Goal: Task Accomplishment & Management: Manage account settings

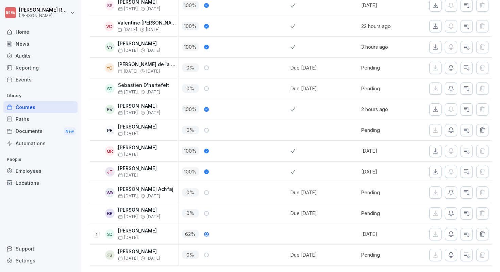
scroll to position [924, 0]
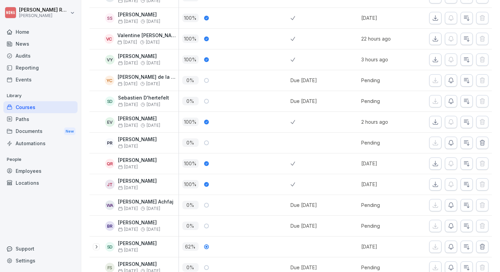
click at [54, 133] on div "Documents New" at bounding box center [40, 131] width 74 height 13
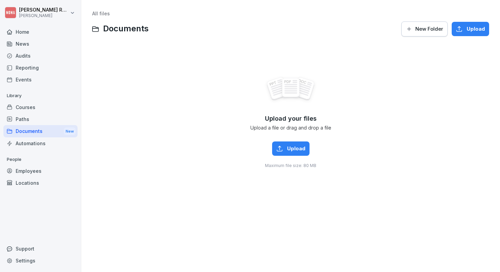
click at [50, 117] on div "Paths" at bounding box center [40, 119] width 74 height 12
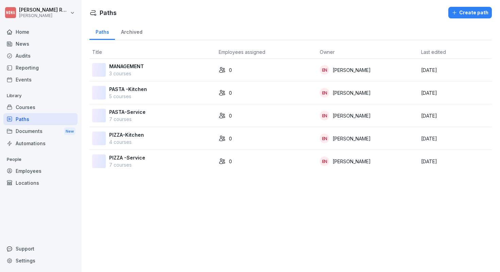
click at [41, 134] on div "Documents New" at bounding box center [40, 131] width 74 height 13
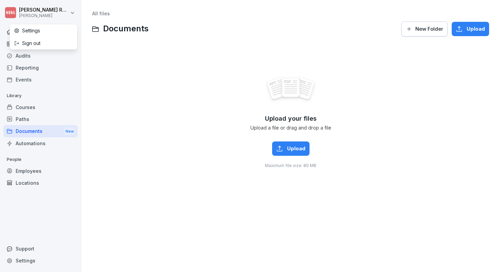
click at [67, 10] on html "Quinten Raemaekers NONA Home News Audits Reporting Events Library Courses Paths…" at bounding box center [250, 136] width 500 height 272
click at [39, 111] on div "Courses" at bounding box center [40, 107] width 74 height 12
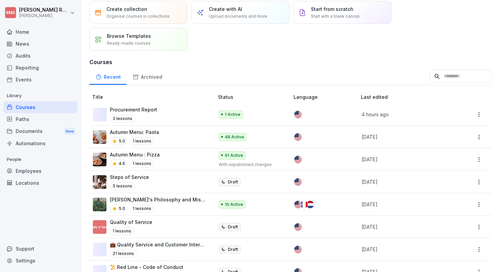
scroll to position [35, 0]
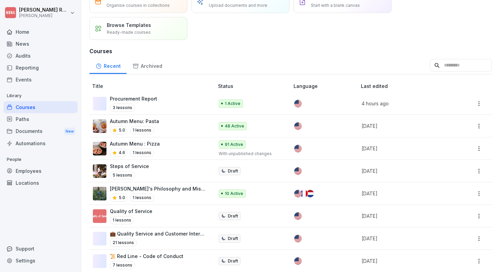
click at [176, 174] on div "Steps of Service 5 lessons" at bounding box center [150, 170] width 114 height 17
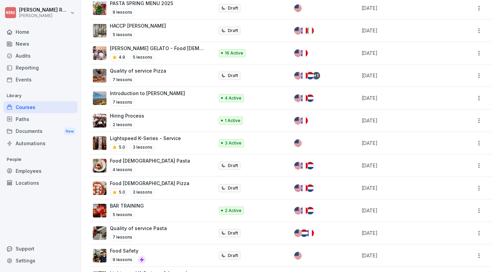
scroll to position [458, 0]
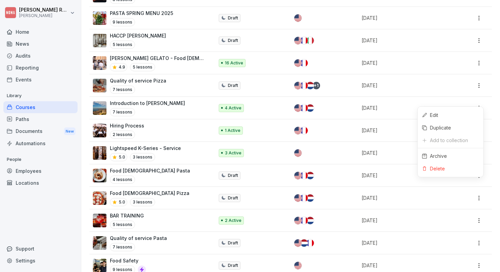
click at [481, 100] on html "Quinten Raemaekers NONA Home News Audits Reporting Events Library Courses Paths…" at bounding box center [250, 136] width 500 height 272
click at [439, 101] on html "Quinten Raemaekers NONA Home News Audits Reporting Events Library Courses Paths…" at bounding box center [250, 136] width 500 height 272
click at [390, 105] on p "[DATE]" at bounding box center [406, 107] width 89 height 7
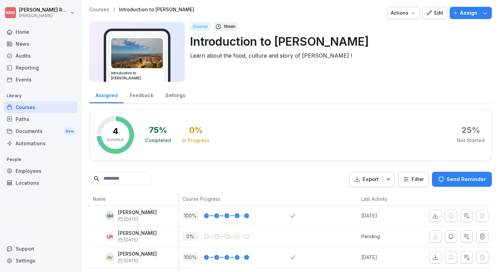
click at [55, 108] on div "Courses" at bounding box center [40, 107] width 74 height 12
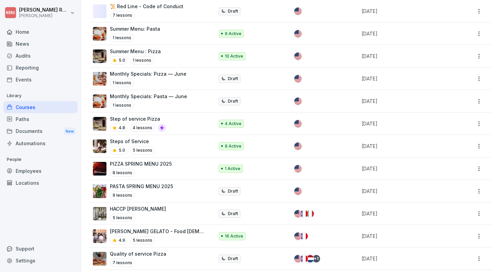
scroll to position [285, 0]
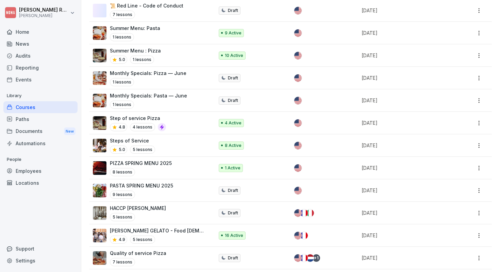
click at [50, 107] on div "Courses" at bounding box center [40, 107] width 74 height 12
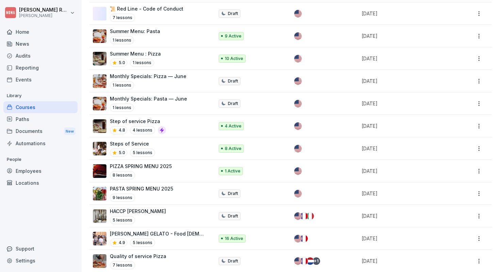
scroll to position [304, 0]
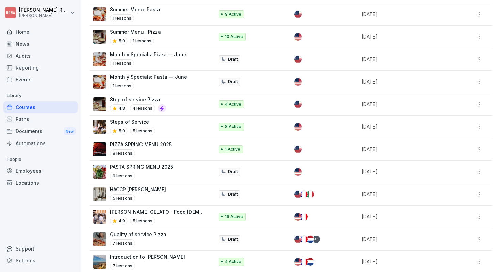
click at [176, 125] on div "Steps of Service 5.0 5 lessons" at bounding box center [150, 126] width 114 height 17
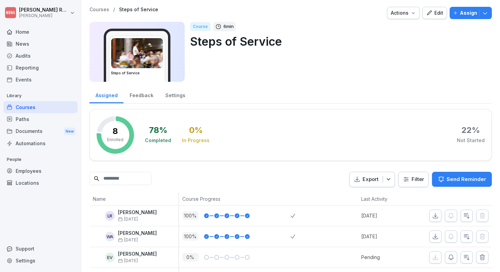
click at [35, 105] on div "Courses" at bounding box center [40, 107] width 74 height 12
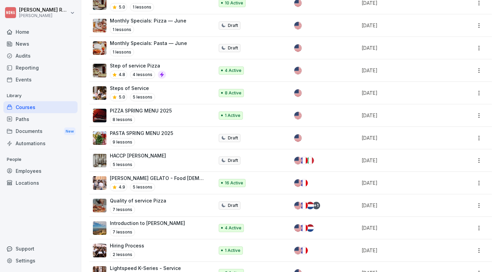
scroll to position [305, 0]
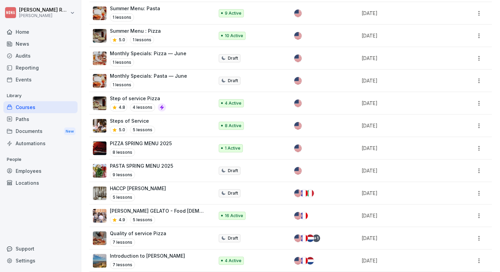
click at [184, 117] on div "Steps of Service 5.0 5 lessons" at bounding box center [150, 125] width 114 height 17
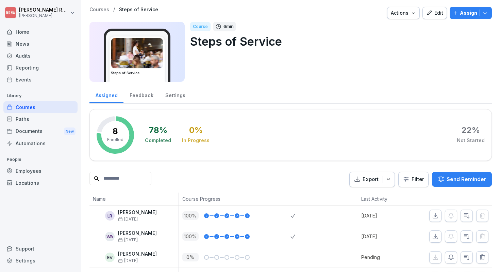
click at [473, 13] on p "Assign" at bounding box center [468, 12] width 17 height 7
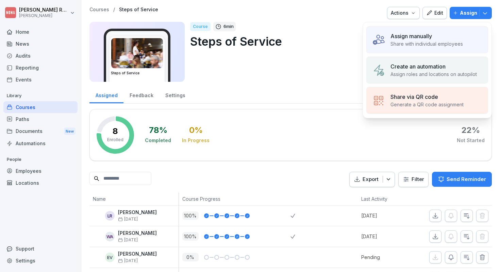
click at [438, 35] on div "Assign manually" at bounding box center [427, 36] width 73 height 8
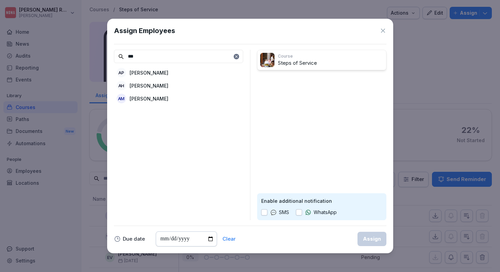
type input "***"
click at [143, 83] on p "[PERSON_NAME]" at bounding box center [149, 85] width 39 height 7
click at [373, 240] on div "Assign" at bounding box center [372, 238] width 18 height 7
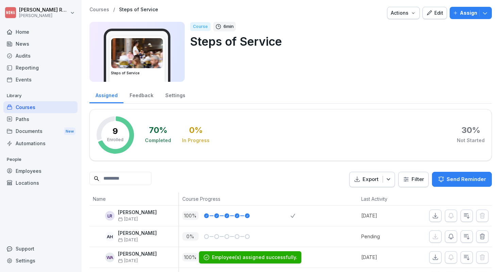
click at [474, 13] on p "Assign" at bounding box center [468, 12] width 17 height 7
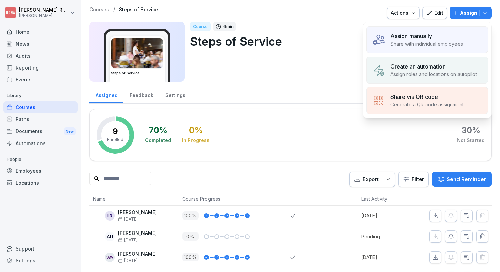
click at [426, 34] on p "Assign manually" at bounding box center [412, 36] width 42 height 8
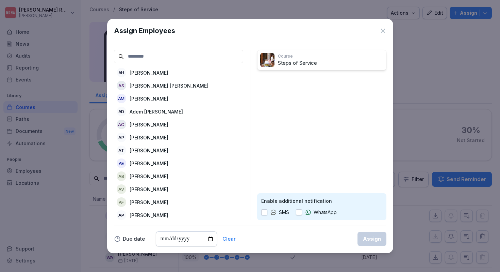
click at [383, 31] on icon at bounding box center [383, 31] width 4 height 4
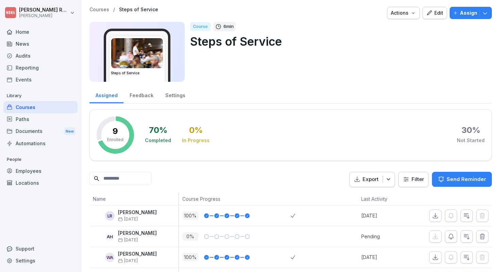
click at [58, 107] on div "Courses" at bounding box center [40, 107] width 74 height 12
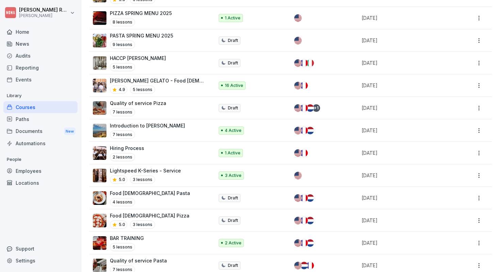
scroll to position [433, 0]
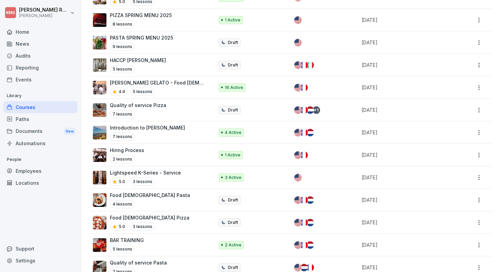
click at [180, 126] on div "Introduction to NONA 7 lessons" at bounding box center [150, 132] width 114 height 17
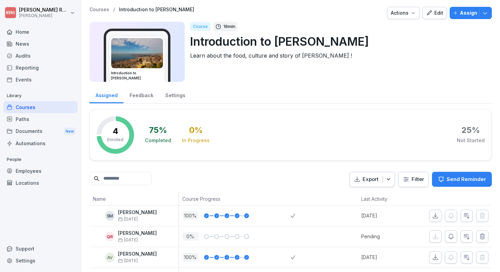
click at [468, 17] on button "Assign" at bounding box center [471, 13] width 42 height 12
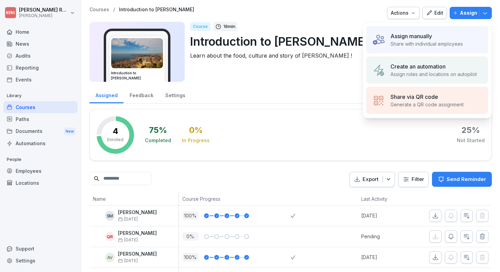
click at [429, 43] on p "Share with individual employees" at bounding box center [427, 43] width 73 height 7
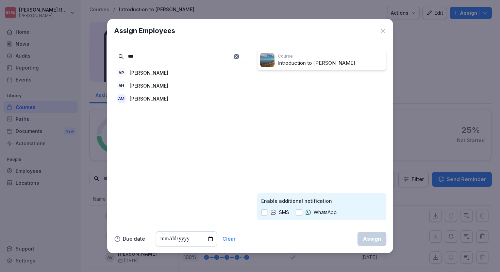
type input "***"
click at [149, 84] on p "[PERSON_NAME]" at bounding box center [149, 85] width 39 height 7
click at [375, 239] on div "Assign" at bounding box center [372, 238] width 18 height 7
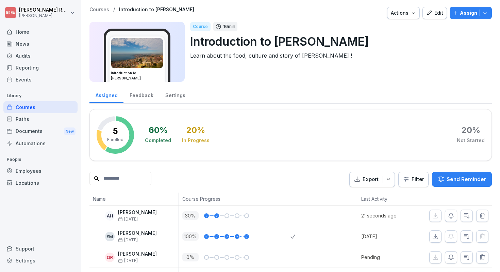
click at [35, 109] on div "Courses" at bounding box center [40, 107] width 74 height 12
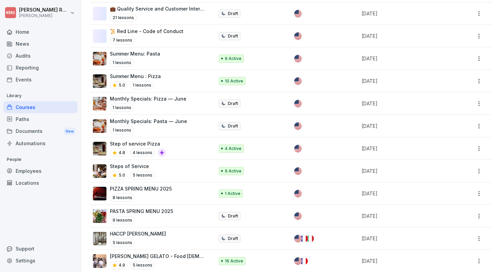
scroll to position [259, 0]
click at [164, 166] on div "Steps of Service 5.0 5 lessons" at bounding box center [150, 171] width 114 height 17
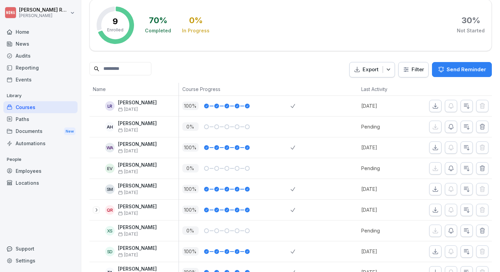
scroll to position [127, 0]
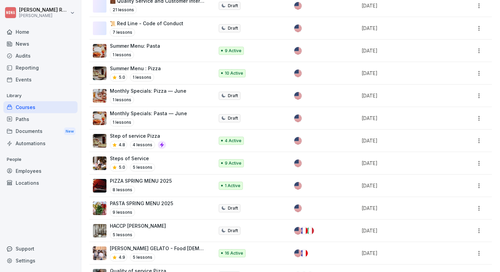
scroll to position [284, 0]
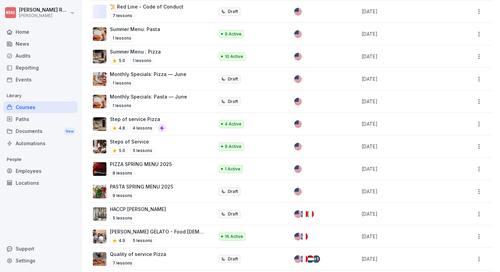
click at [177, 119] on div "Step of service Pizza 4.8 4 lessons" at bounding box center [150, 123] width 114 height 17
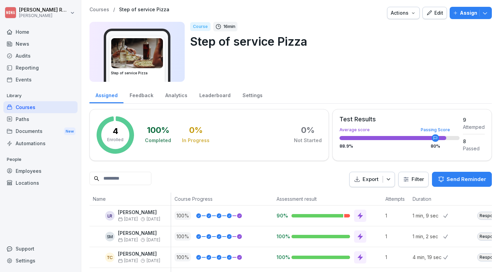
scroll to position [23, 0]
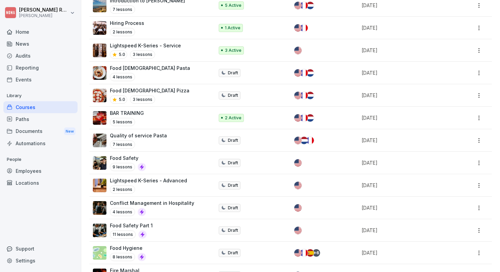
scroll to position [571, 0]
